Goal: Information Seeking & Learning: Find specific fact

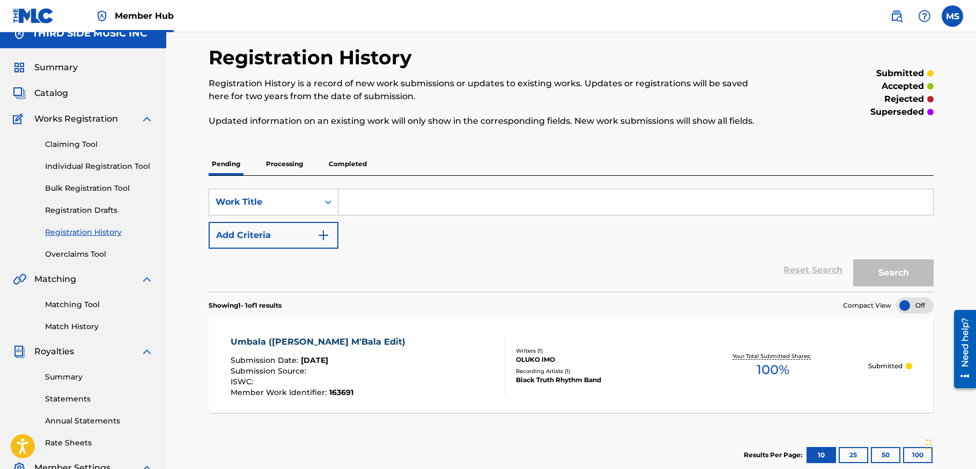
scroll to position [9, 0]
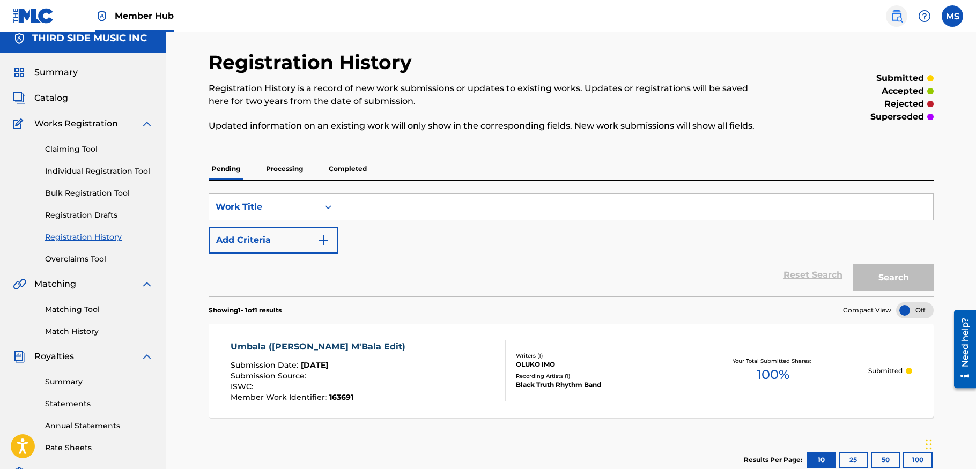
click at [898, 14] on img at bounding box center [896, 16] width 13 height 13
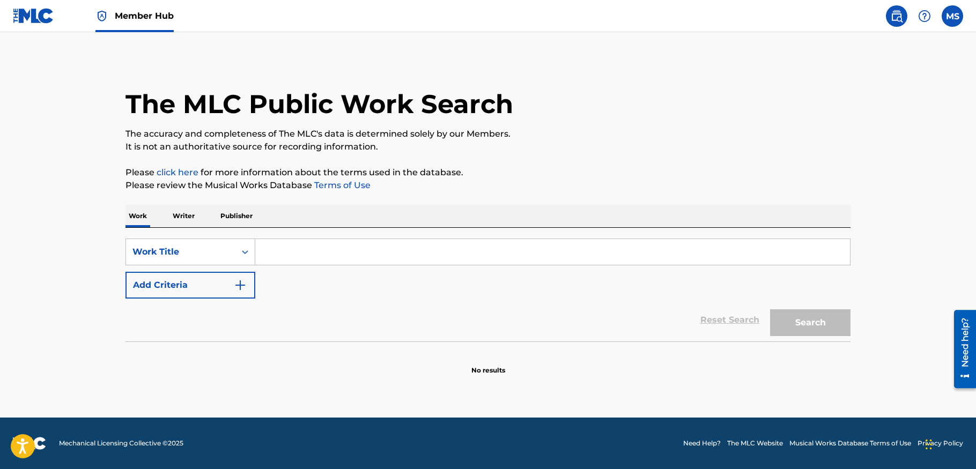
click at [228, 216] on p "Publisher" at bounding box center [236, 216] width 39 height 23
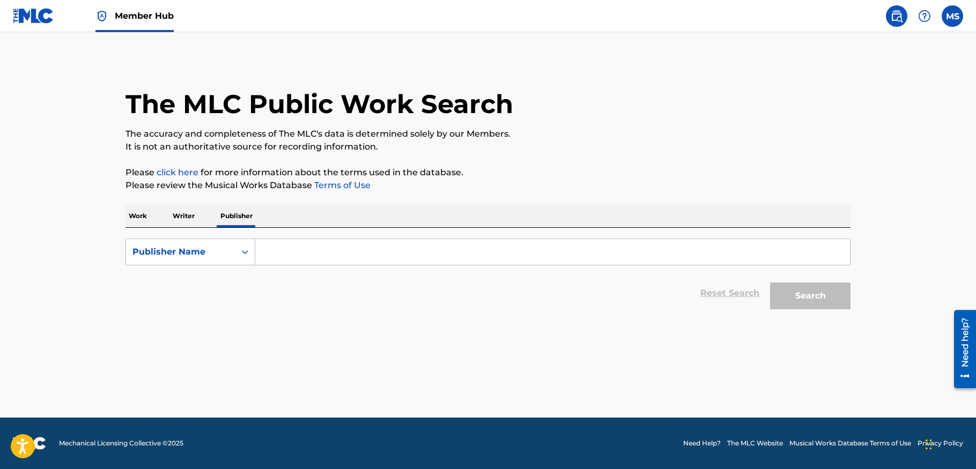
click at [291, 253] on input "Search Form" at bounding box center [552, 252] width 595 height 26
click at [770, 283] on button "Search" at bounding box center [810, 296] width 80 height 27
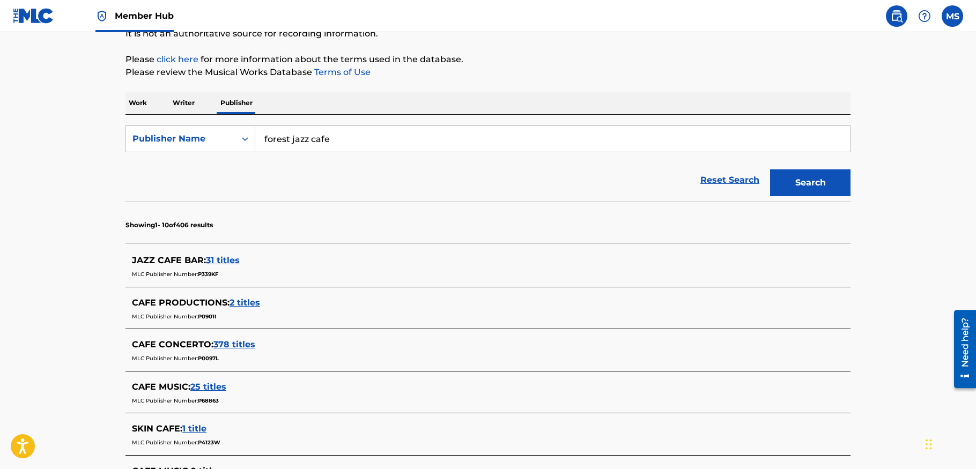
scroll to position [112, 0]
drag, startPoint x: 309, startPoint y: 142, endPoint x: 390, endPoint y: 141, distance: 81.5
click at [389, 141] on input "forest jazz cafe" at bounding box center [552, 140] width 595 height 26
type input "forest jazz"
click at [770, 171] on button "Search" at bounding box center [810, 184] width 80 height 27
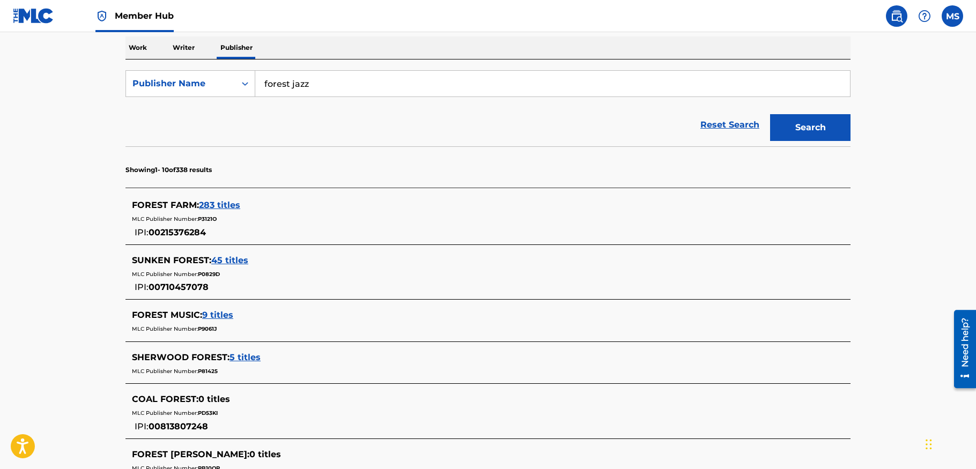
scroll to position [171, 0]
